Goal: Transaction & Acquisition: Book appointment/travel/reservation

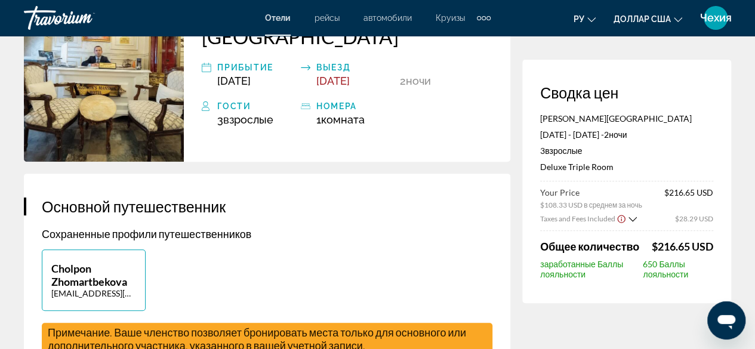
scroll to position [115, 0]
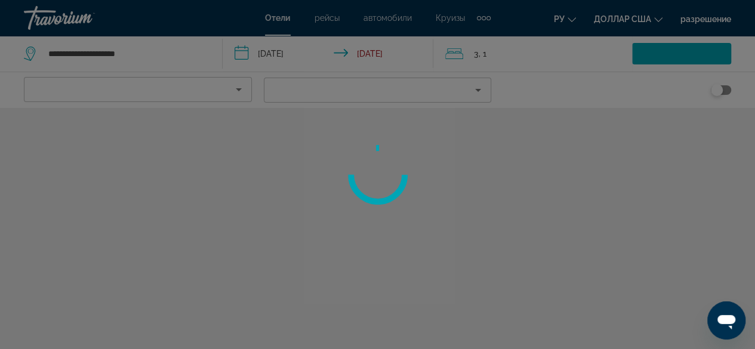
scroll to position [367, 0]
click at [199, 146] on div at bounding box center [377, 174] width 755 height 349
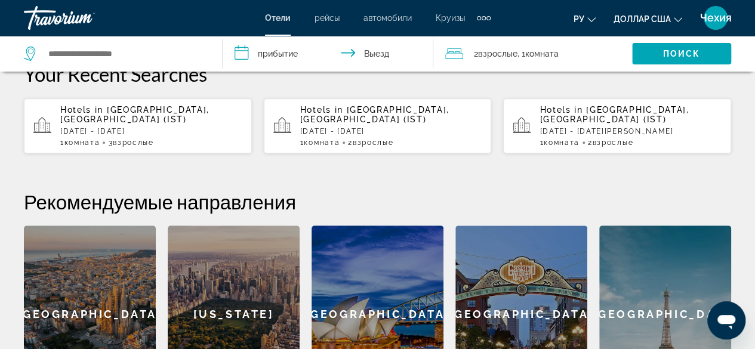
scroll to position [340, 0]
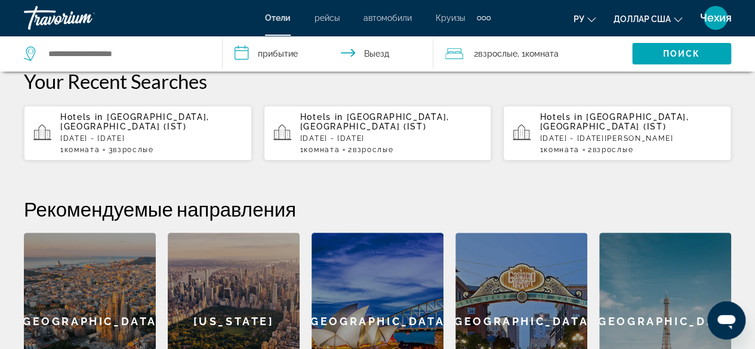
click at [205, 134] on p "Mon, 10 Nov - Wed, 12 Nov" at bounding box center [151, 138] width 182 height 8
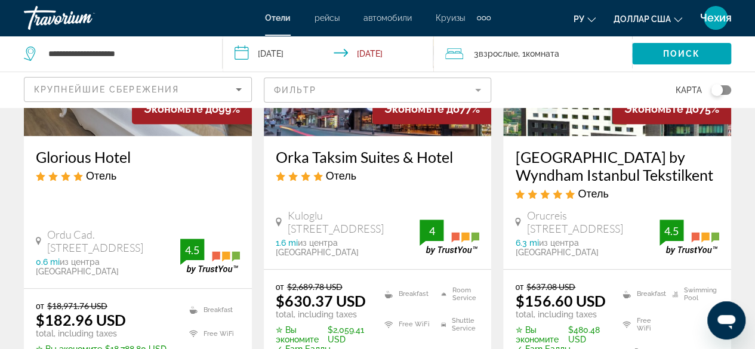
scroll to position [213, 0]
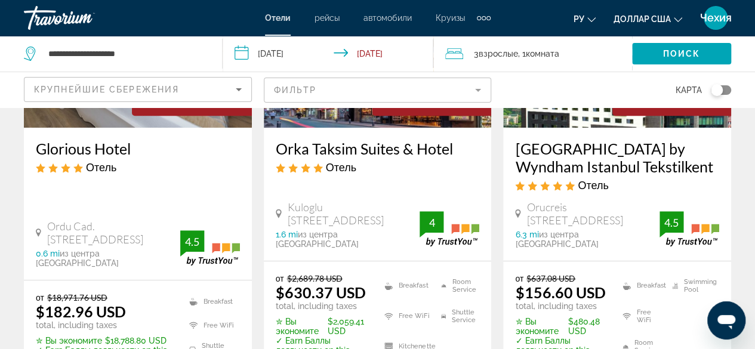
click at [591, 207] on span "Orucreis Mh Tekstilciler Cad 3, Istanbul" at bounding box center [593, 214] width 133 height 26
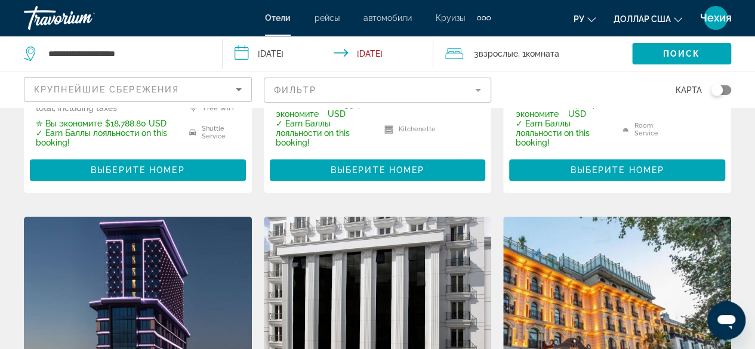
scroll to position [433, 0]
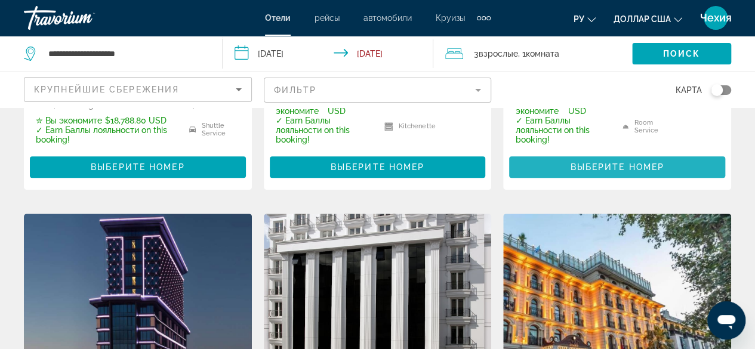
click at [642, 162] on span "Выберите номер" at bounding box center [617, 167] width 94 height 10
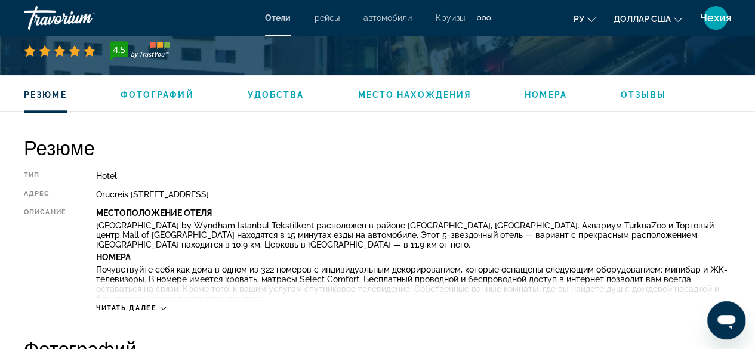
scroll to position [572, 0]
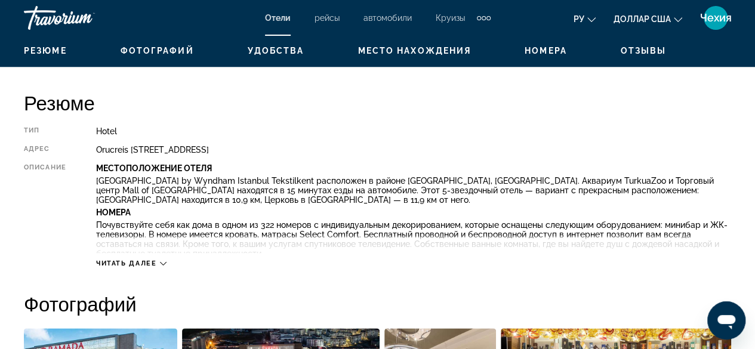
click at [165, 263] on icon "Основное содержание" at bounding box center [163, 263] width 7 height 7
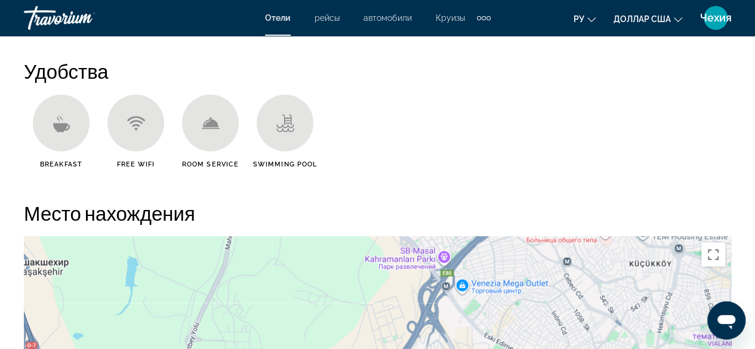
scroll to position [1288, 0]
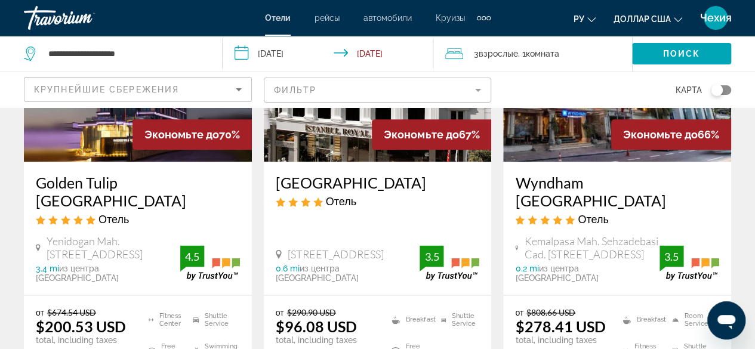
scroll to position [697, 0]
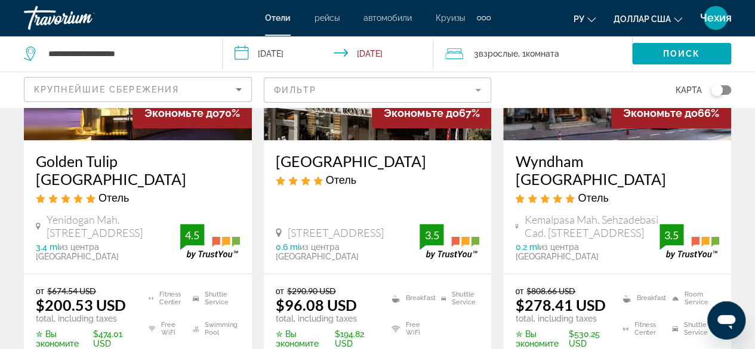
click at [365, 190] on div "Istanbul Royal Hotel Отель Mesih Pasa Mh Laleli Cd No:16, Istanbul 0.6 mi из це…" at bounding box center [378, 206] width 228 height 133
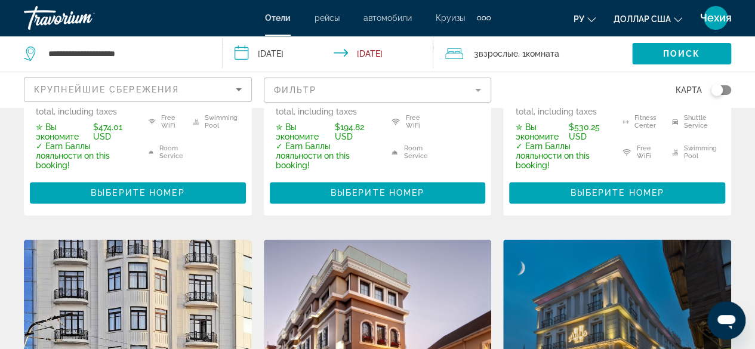
scroll to position [910, 0]
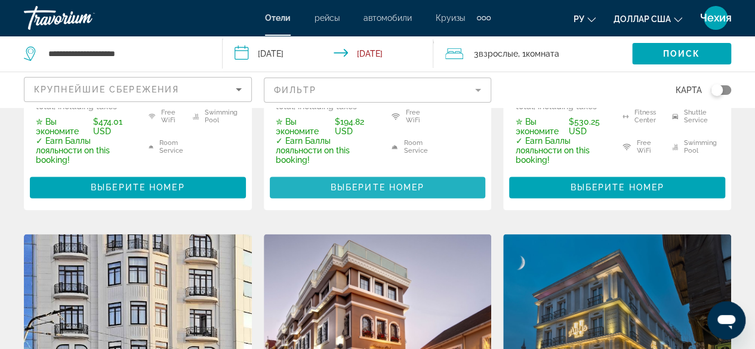
click at [469, 173] on span "Основное содержание" at bounding box center [378, 187] width 216 height 29
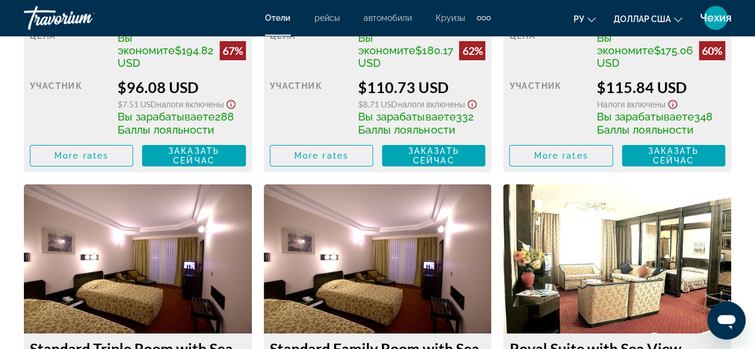
scroll to position [1639, 0]
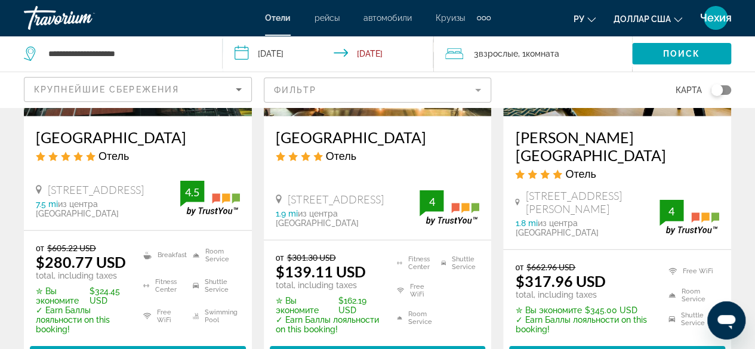
scroll to position [1685, 0]
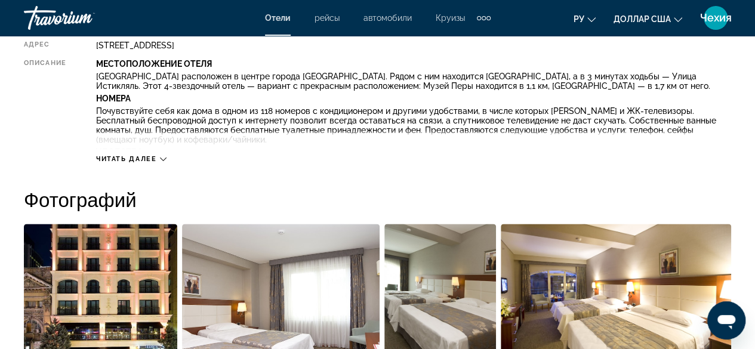
scroll to position [667, 0]
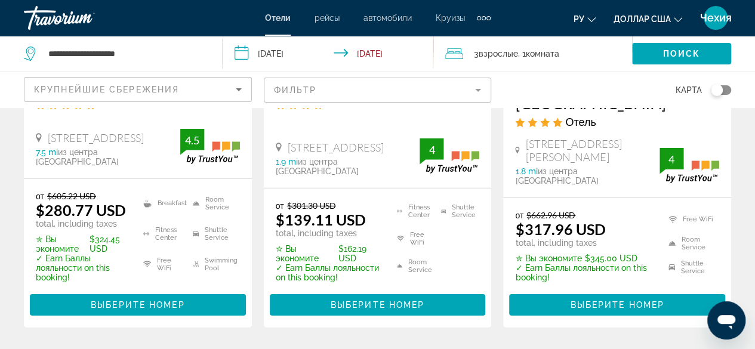
scroll to position [1748, 0]
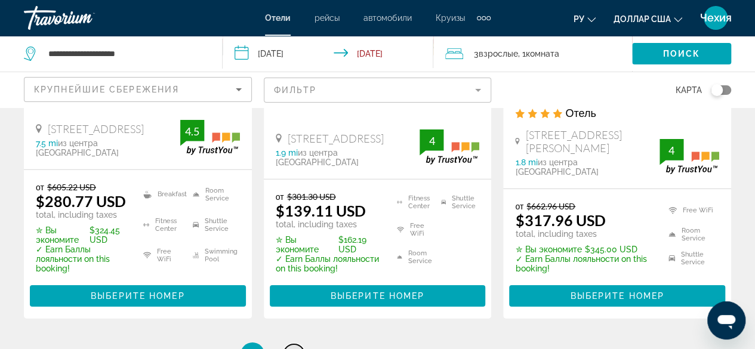
click at [295, 348] on span "2" at bounding box center [294, 354] width 6 height 13
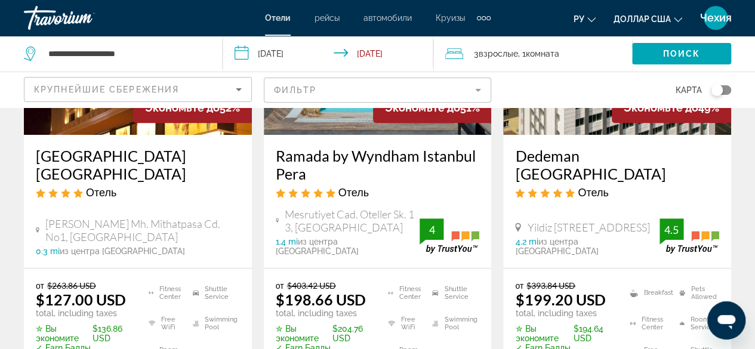
scroll to position [197, 0]
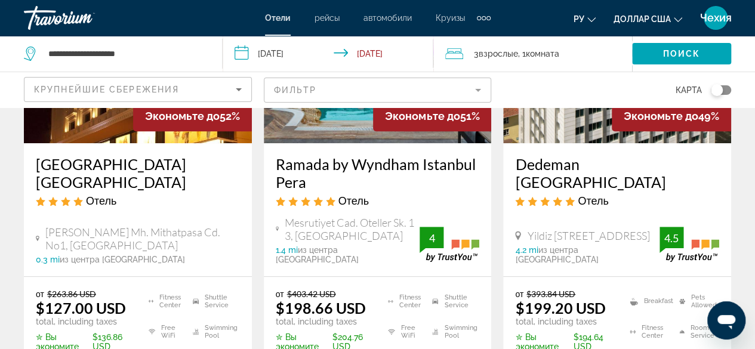
click at [217, 259] on div "Victory Hotel & Spa Istanbul Отель Mimar Kemalettin Mh. Mithatpasa Cd. No1, Ist…" at bounding box center [138, 209] width 228 height 133
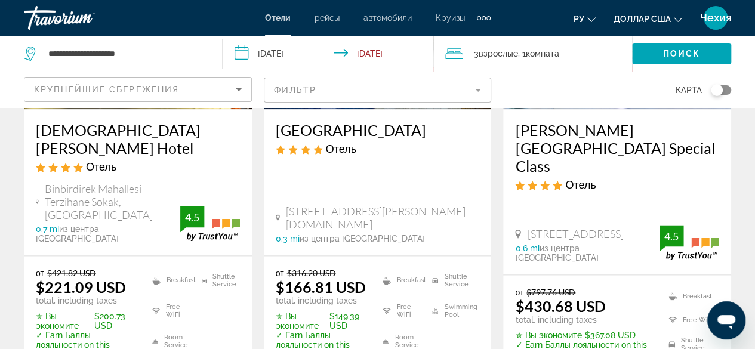
scroll to position [794, 0]
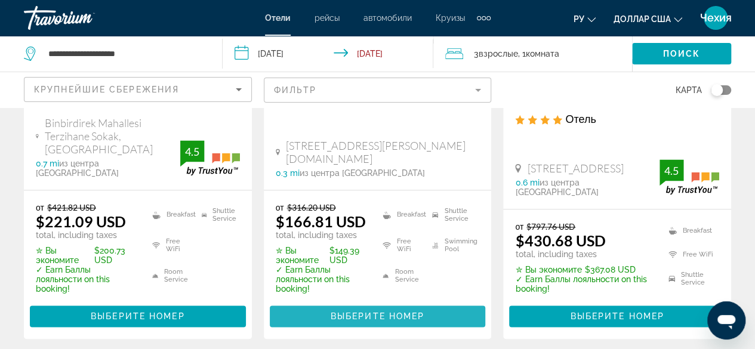
click at [343, 302] on span "Основное содержание" at bounding box center [378, 316] width 216 height 29
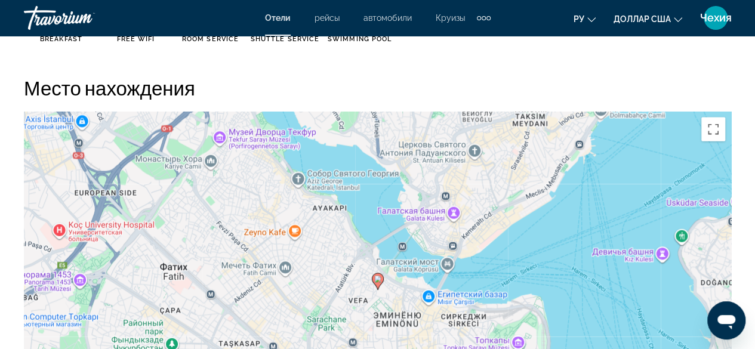
scroll to position [1277, 0]
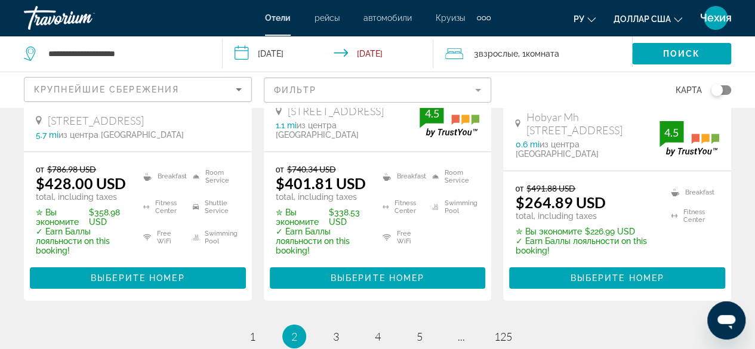
scroll to position [1939, 0]
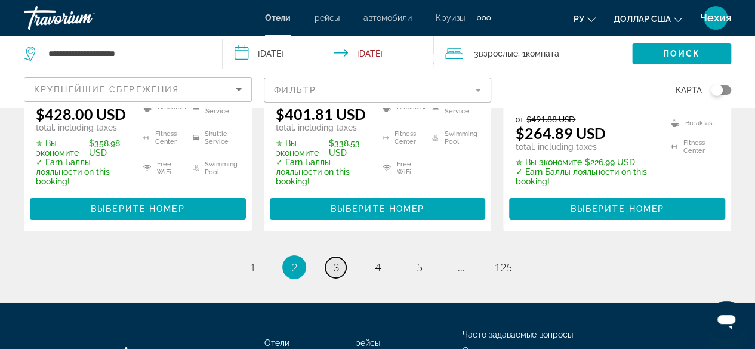
click at [339, 257] on link "page 3" at bounding box center [335, 267] width 21 height 21
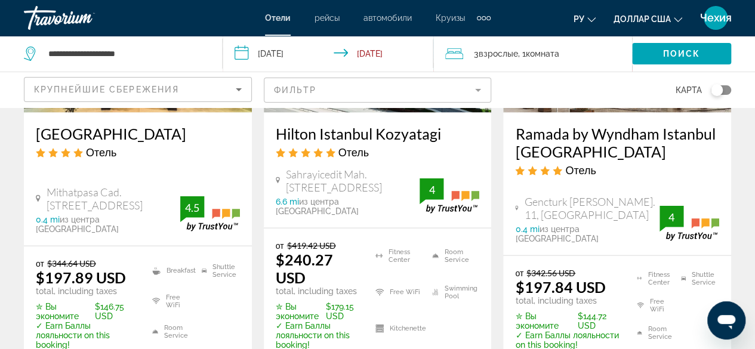
scroll to position [1223, 0]
